Goal: Consume media (video, audio)

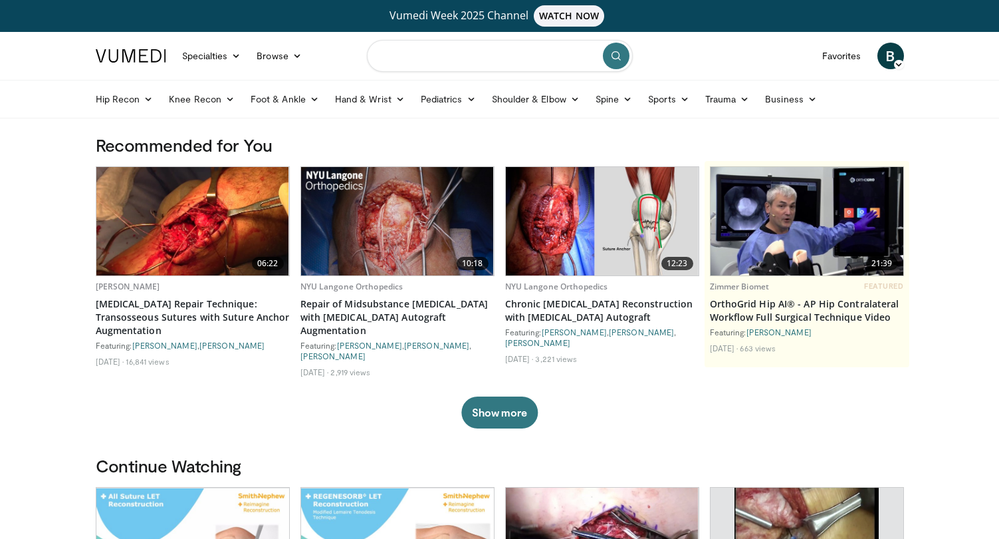
click at [505, 62] on input "Search topics, interventions" at bounding box center [500, 56] width 266 height 32
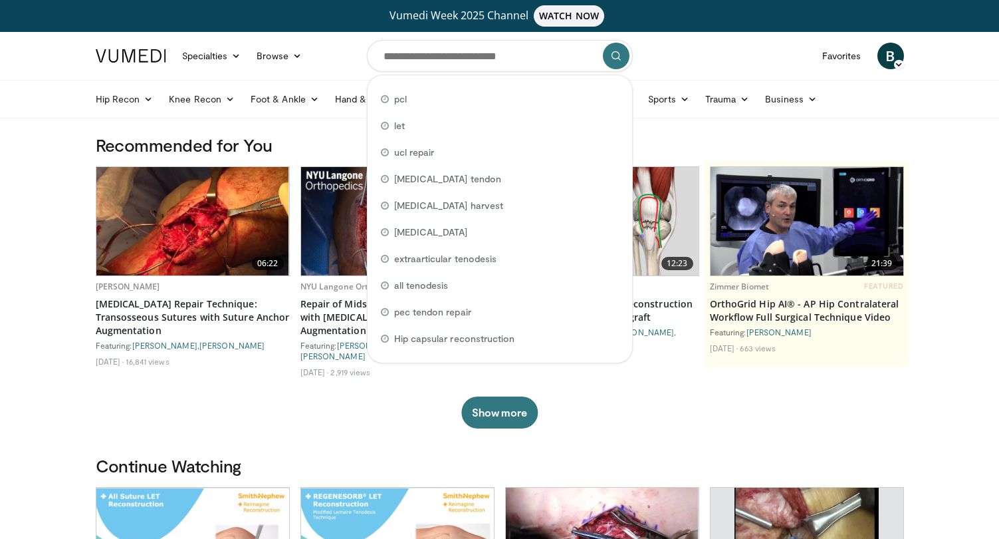
click at [729, 78] on nav "Specialties Adult & Family Medicine Allergy, Asthma, Immunology Anesthesiology …" at bounding box center [500, 56] width 824 height 48
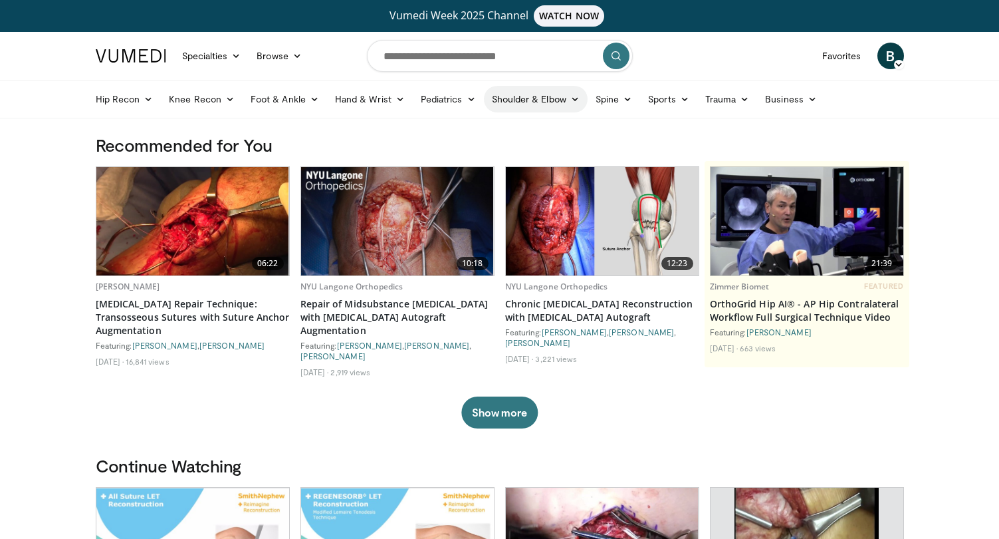
click at [547, 98] on link "Shoulder & Elbow" at bounding box center [536, 99] width 104 height 27
click at [471, 153] on link "Shoulder" at bounding box center [509, 151] width 158 height 21
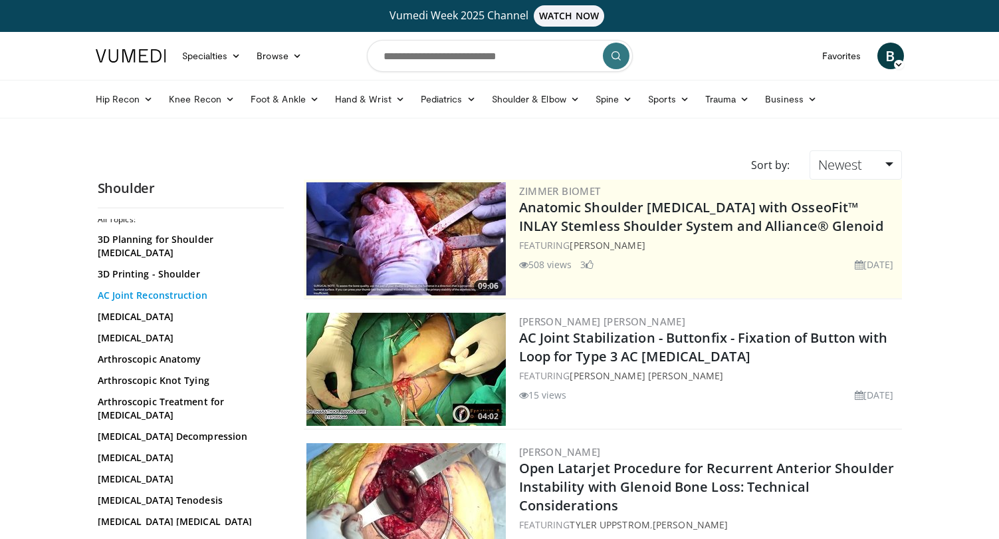
scroll to position [45, 0]
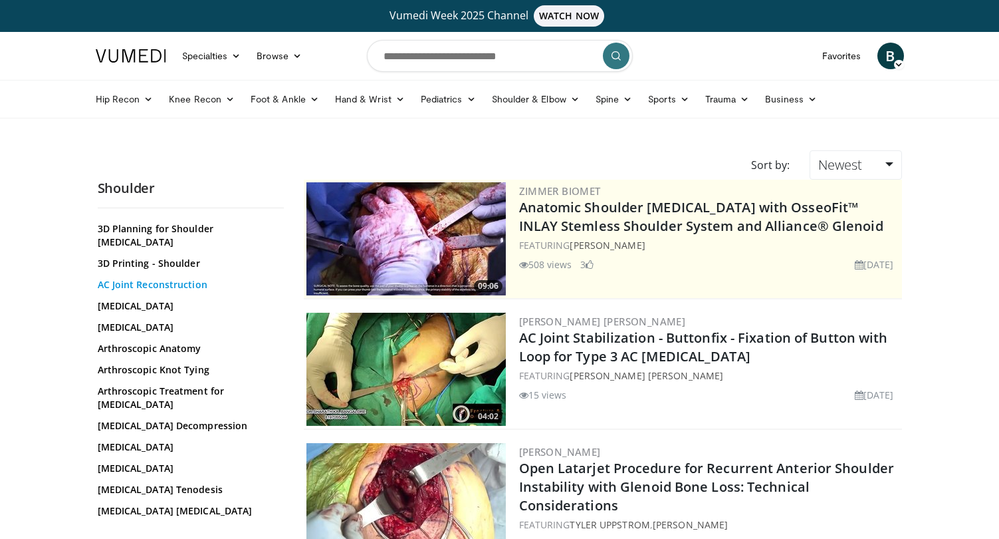
click at [162, 278] on link "AC Joint Reconstruction" at bounding box center [188, 284] width 180 height 13
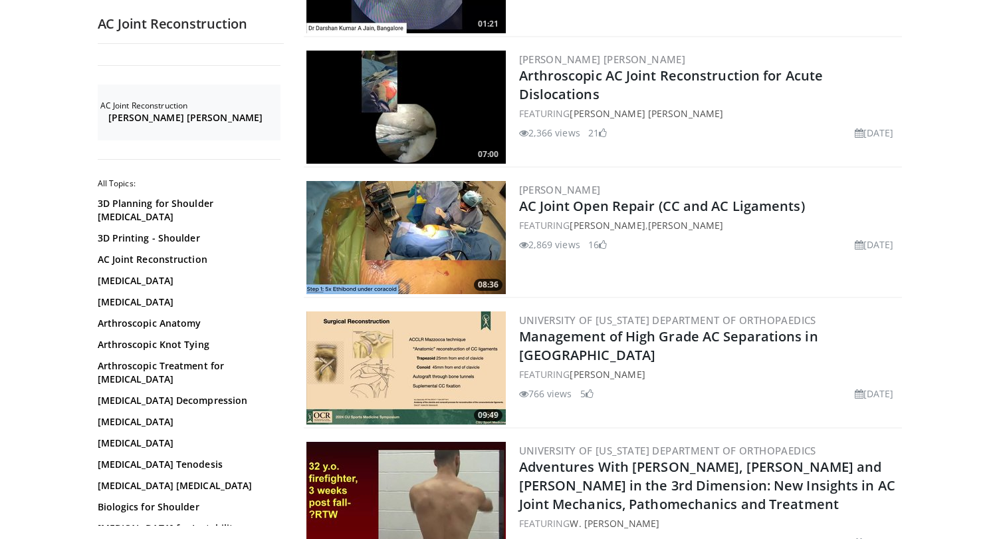
scroll to position [1723, 0]
click at [483, 236] on img at bounding box center [406, 237] width 199 height 113
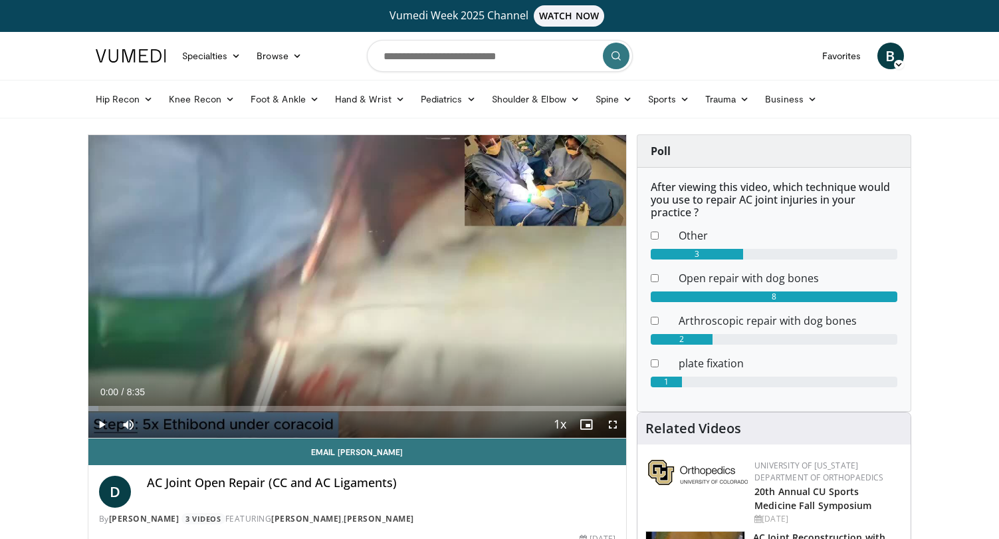
click at [100, 418] on span "Video Player" at bounding box center [101, 424] width 27 height 27
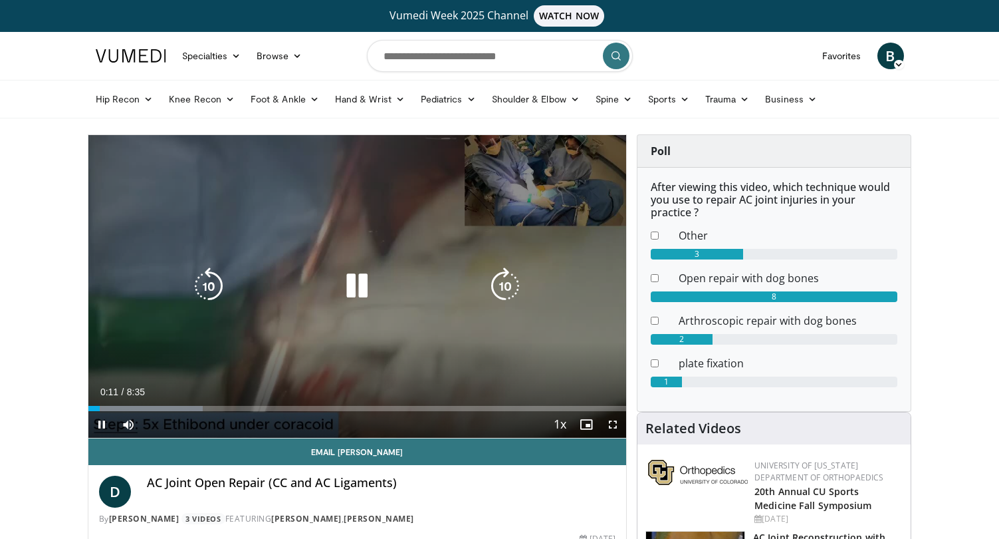
click at [353, 292] on icon "Video Player" at bounding box center [356, 285] width 37 height 37
